Goal: Task Accomplishment & Management: Manage account settings

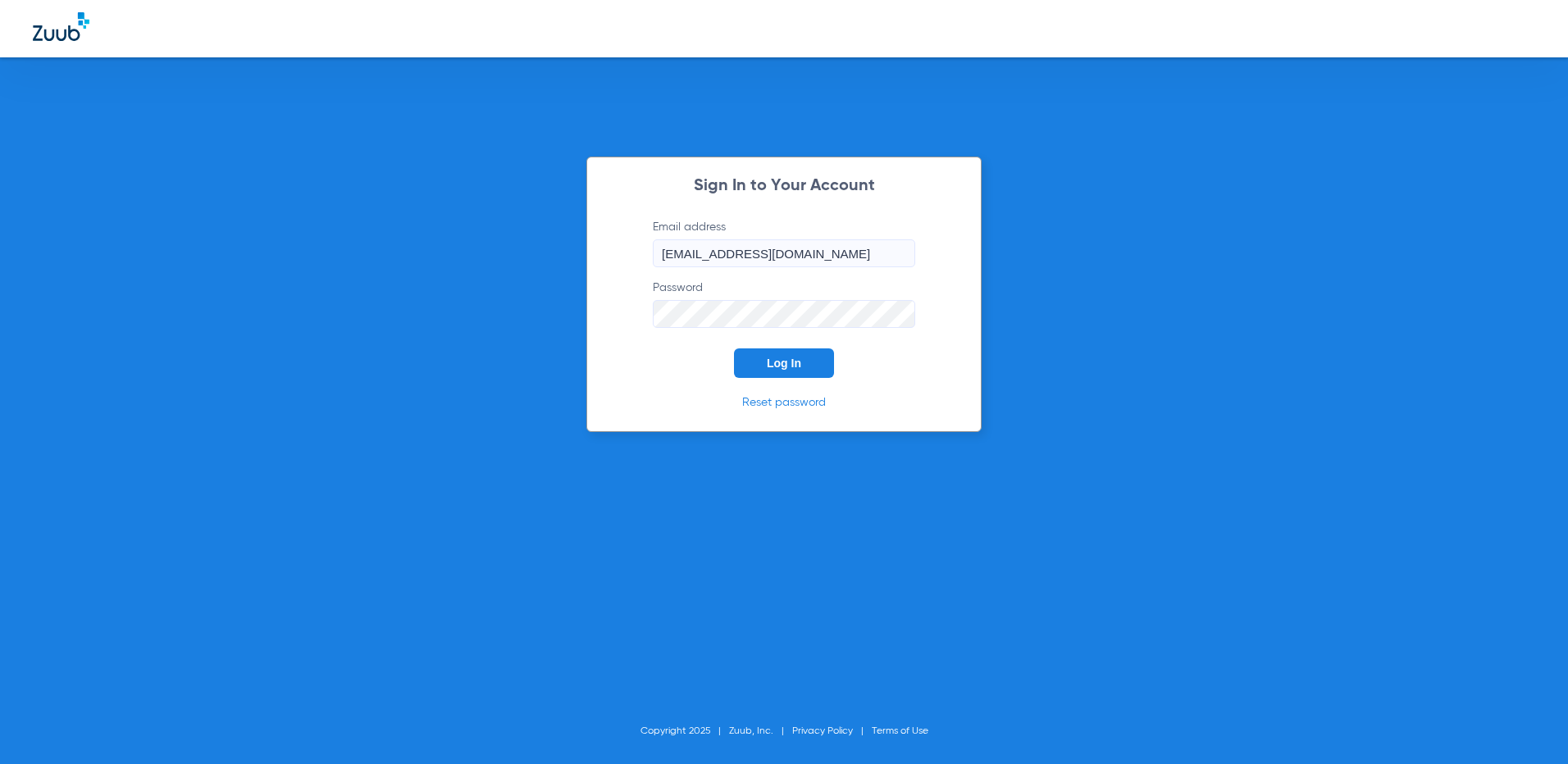
click at [782, 356] on button "Log In" at bounding box center [784, 363] width 100 height 30
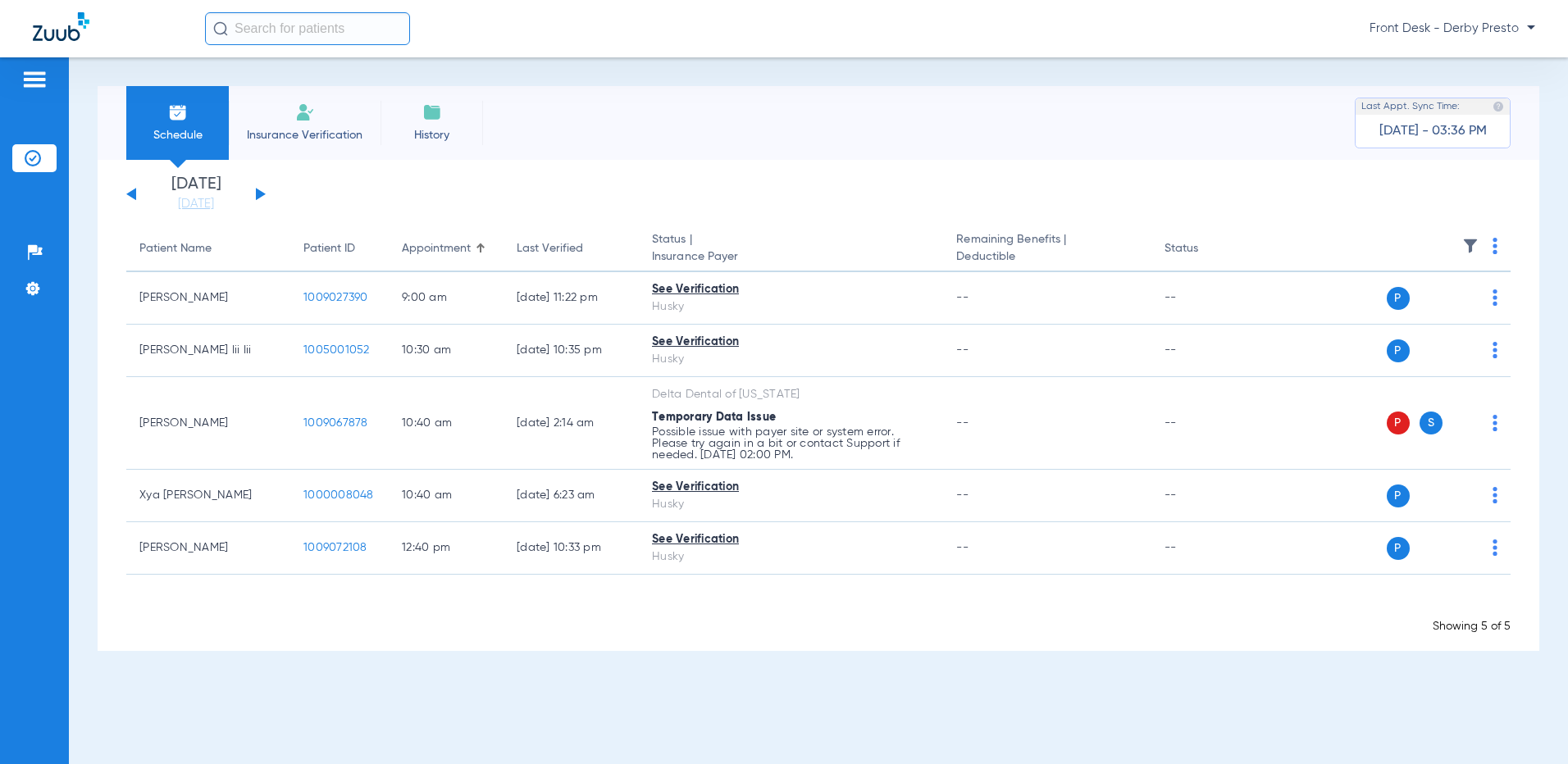
click at [258, 191] on button at bounding box center [260, 194] width 10 height 12
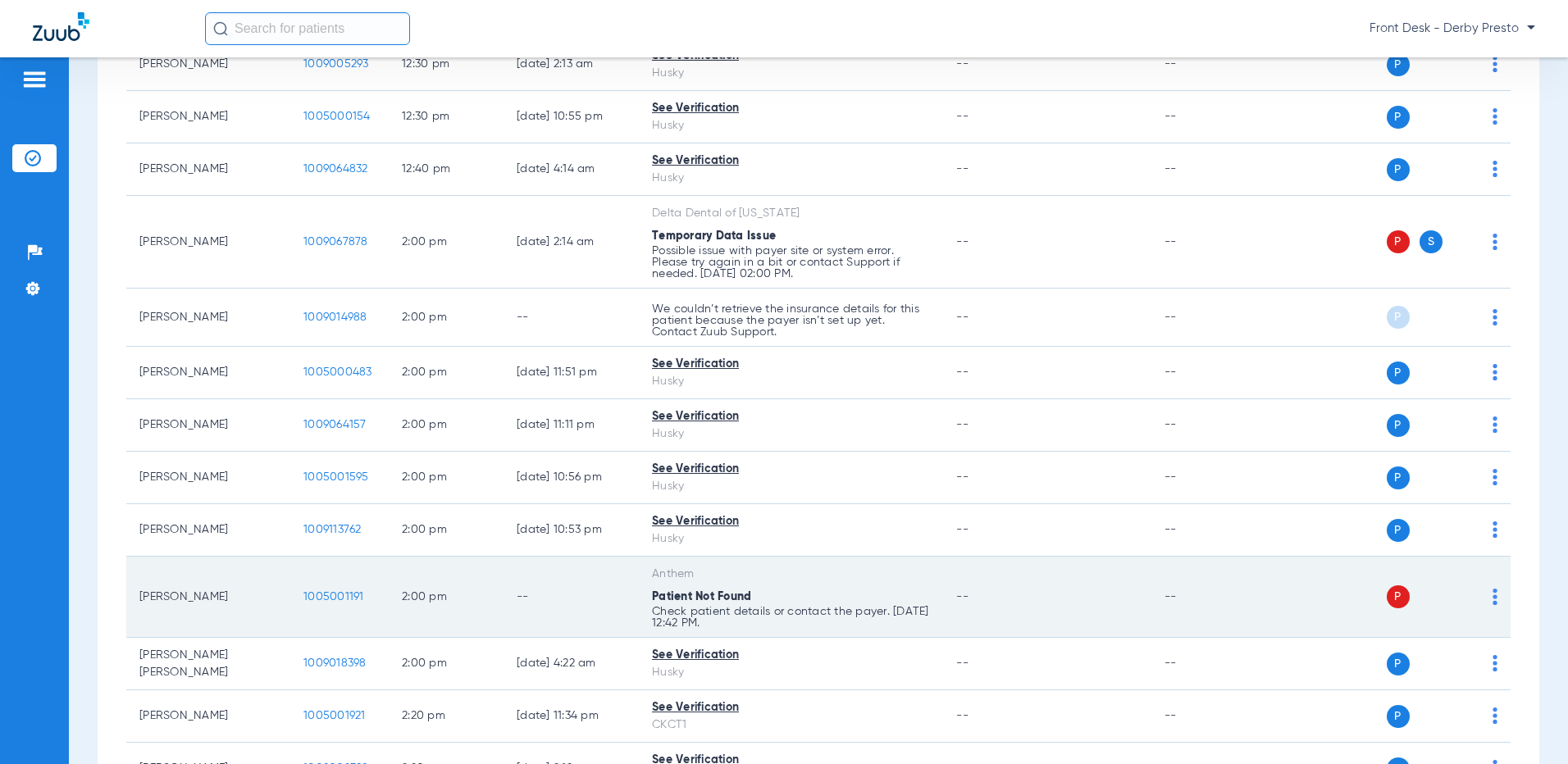
scroll to position [2624, 0]
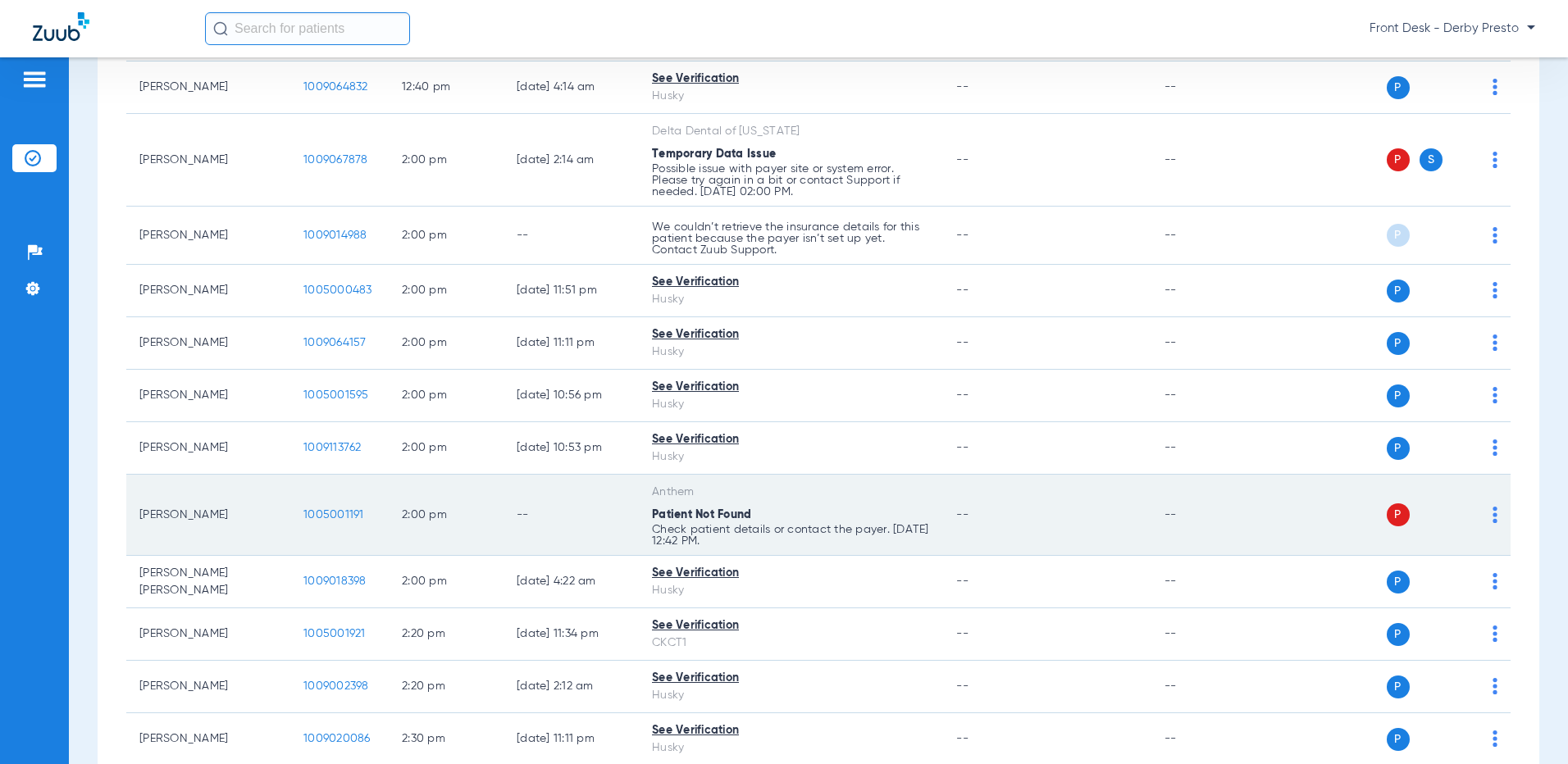
drag, startPoint x: 889, startPoint y: 529, endPoint x: 647, endPoint y: 507, distance: 243.0
click at [647, 507] on td "Anthem Patient Not Found Check patient details or contact the payer. [DATE] 12:…" at bounding box center [791, 515] width 304 height 81
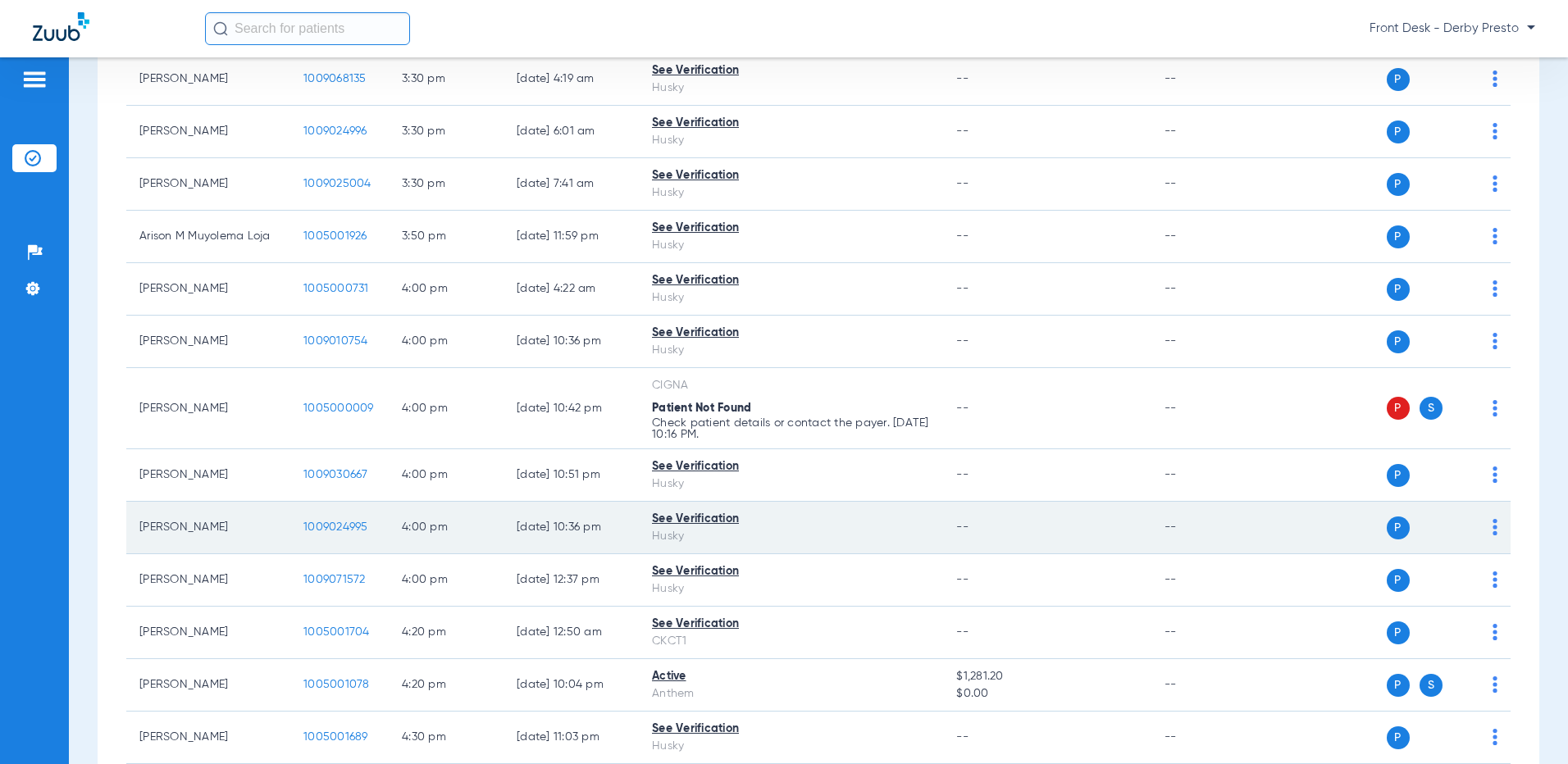
scroll to position [4502, 0]
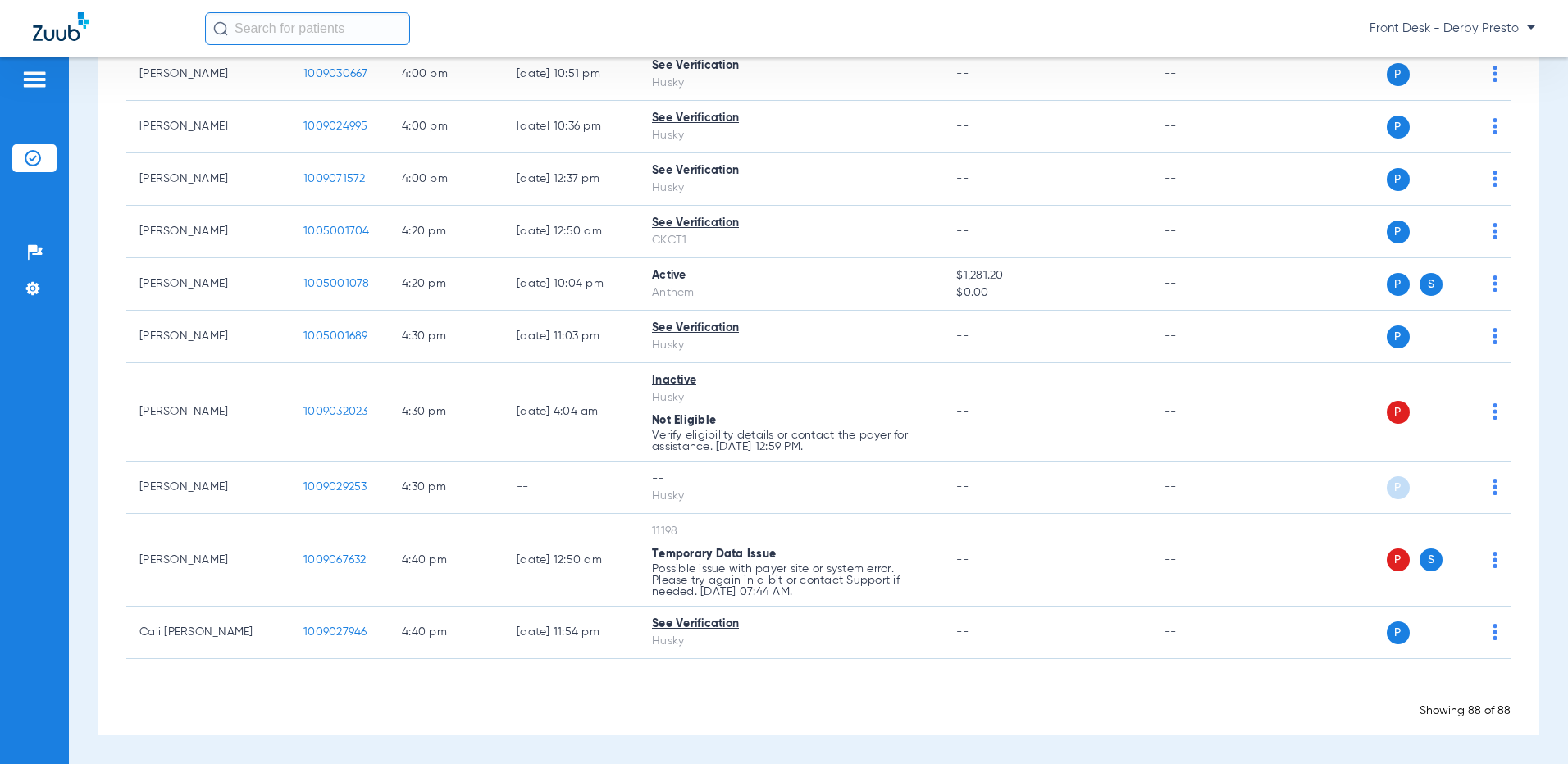
click at [547, 716] on div "Showing 88 of 88" at bounding box center [818, 711] width 1384 height 17
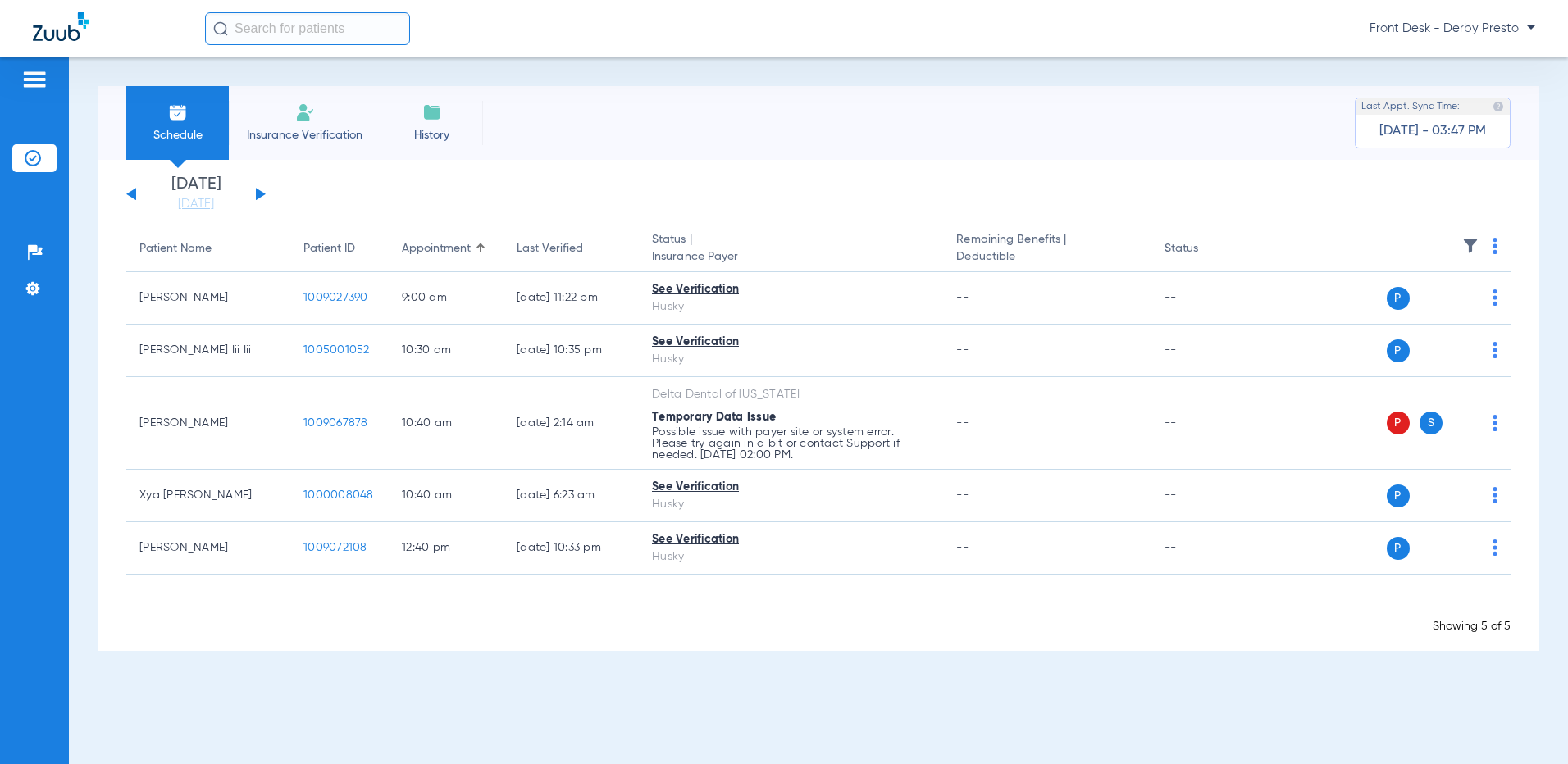
click at [1528, 29] on span "Front Desk - Derby Presto" at bounding box center [1452, 28] width 165 height 17
click at [1492, 55] on span "Log out" at bounding box center [1487, 58] width 64 height 11
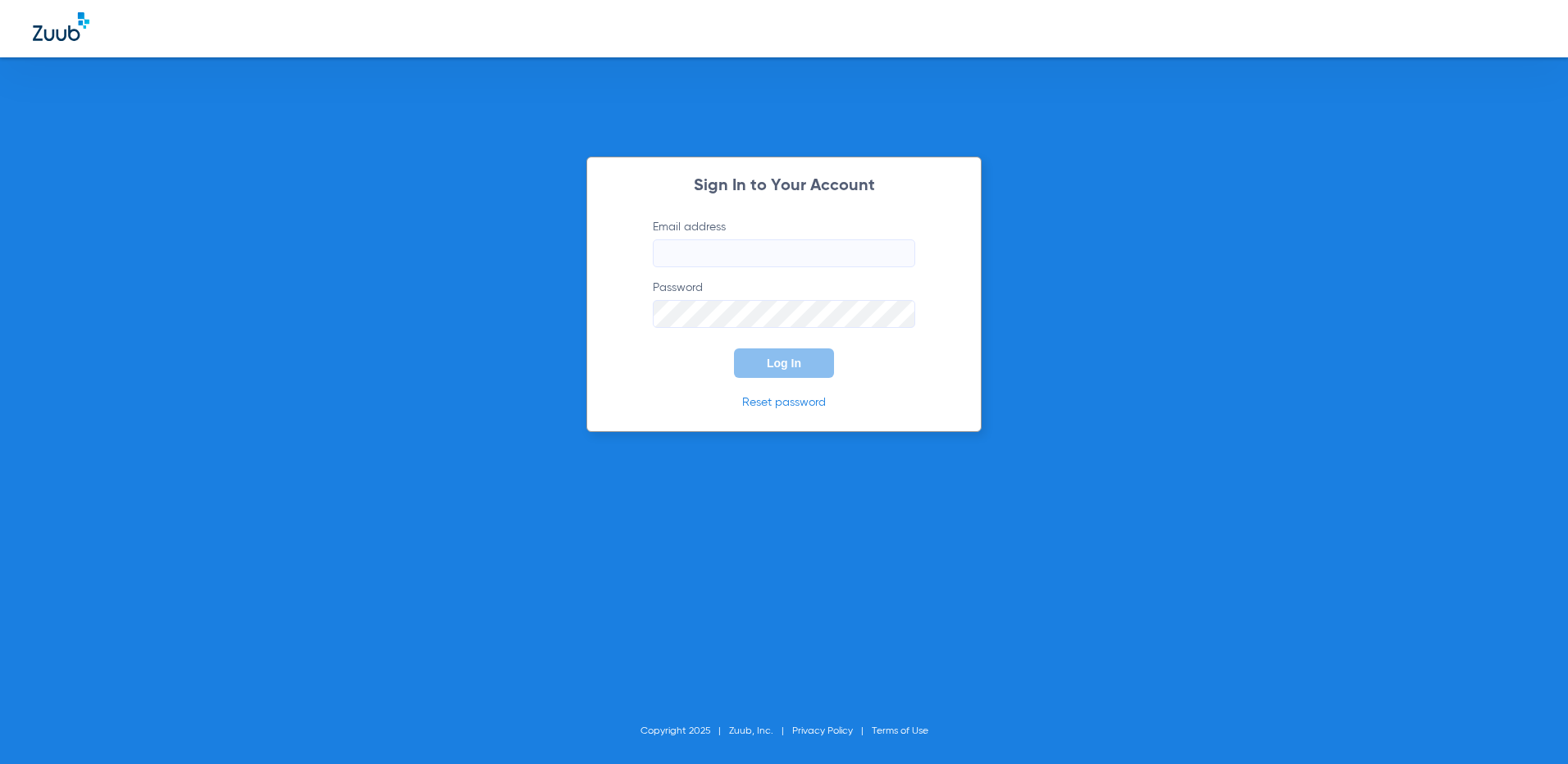
type input "[EMAIL_ADDRESS][DOMAIN_NAME]"
click at [646, 314] on form "Email address derbyfd@allaboutkidsteeth.com Password Log In" at bounding box center [784, 298] width 312 height 159
drag, startPoint x: 650, startPoint y: 312, endPoint x: 738, endPoint y: 295, distance: 89.6
click at [738, 295] on label "Password" at bounding box center [784, 303] width 263 height 48
click at [734, 348] on button "Log In" at bounding box center [784, 363] width 100 height 30
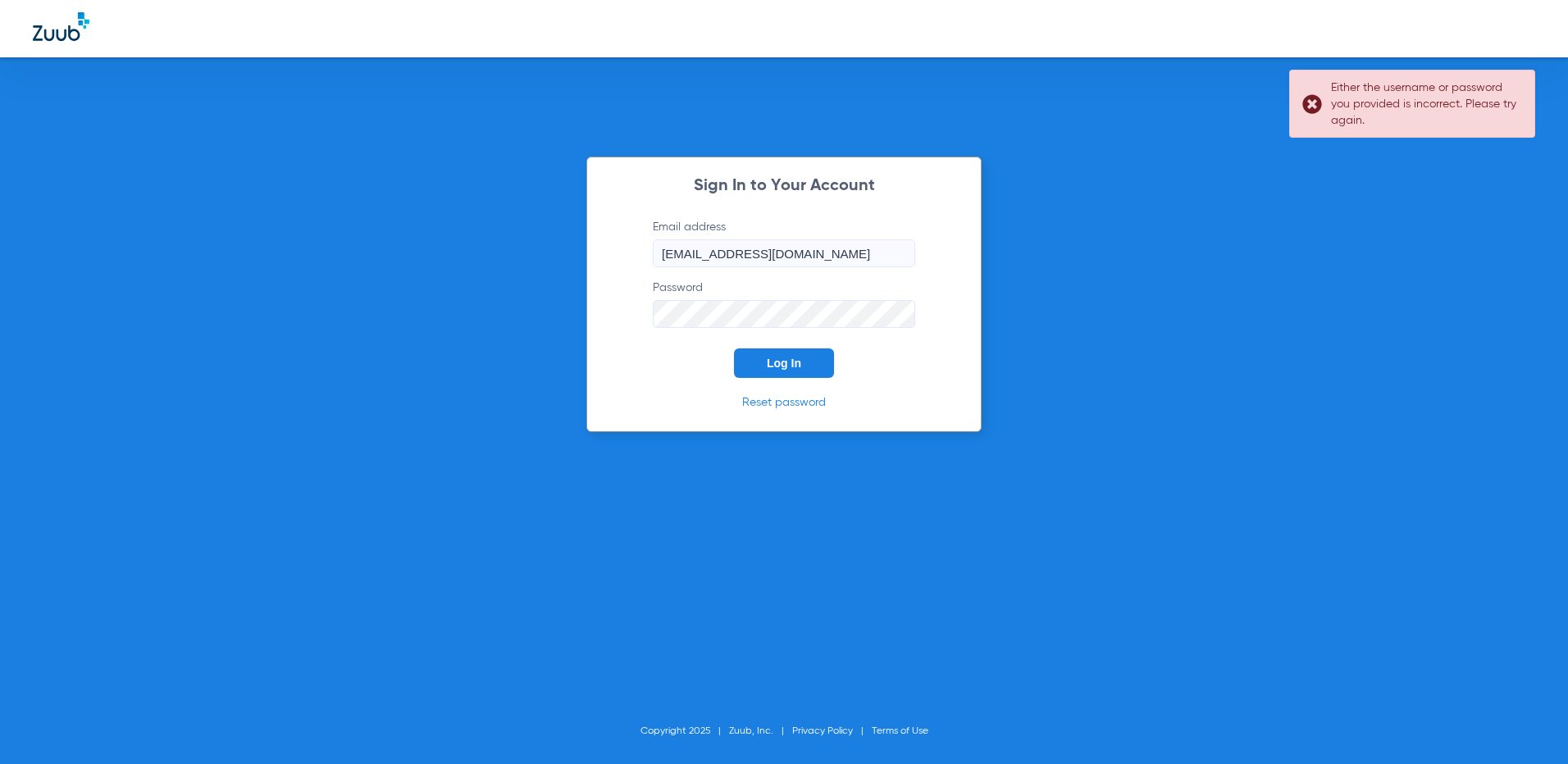
click at [933, 287] on form "Email address derbyfd@allaboutkidsteeth.com Password Log In" at bounding box center [784, 298] width 312 height 159
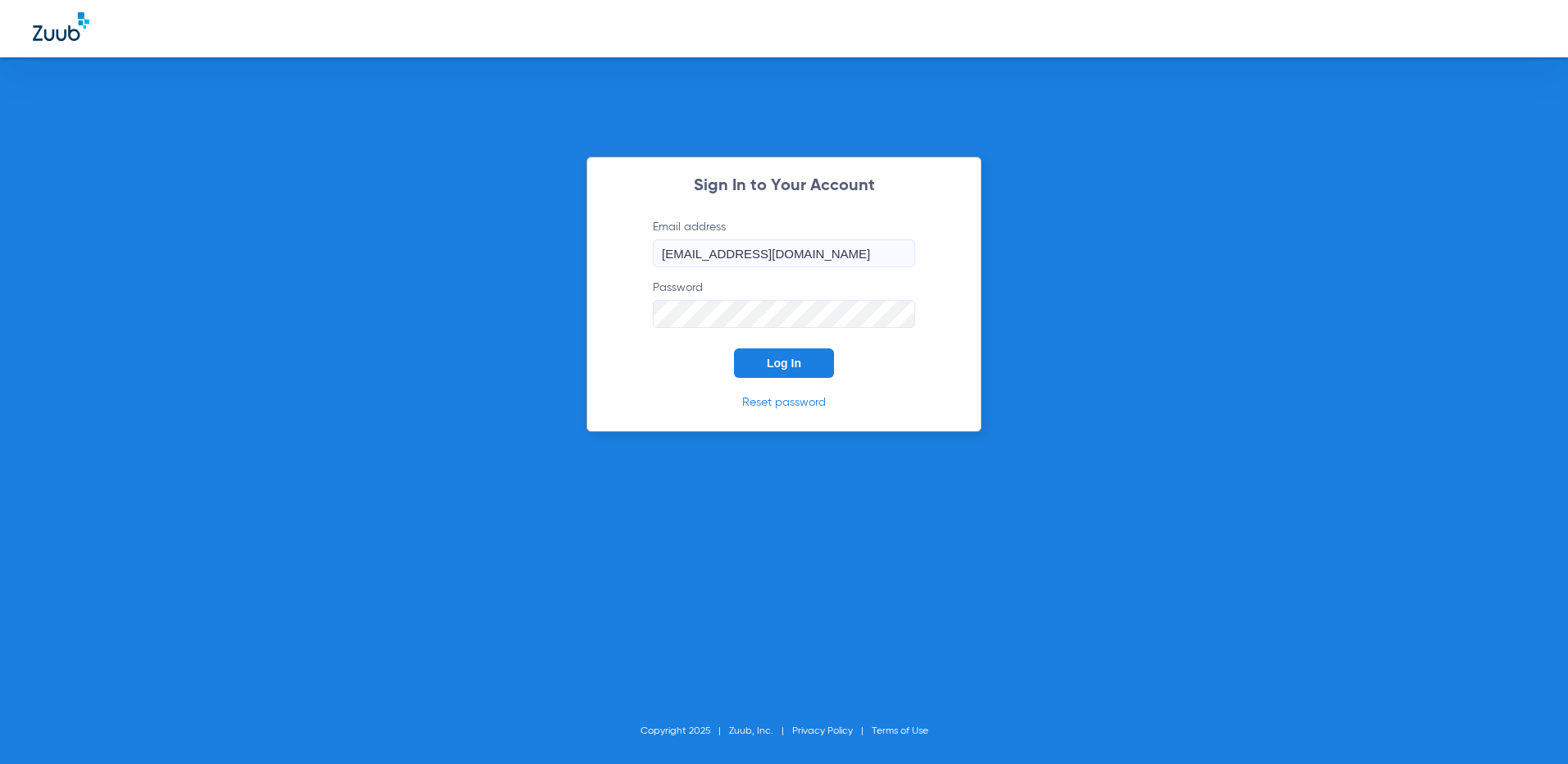
click at [811, 360] on button "Log In" at bounding box center [784, 363] width 100 height 30
